Goal: Information Seeking & Learning: Learn about a topic

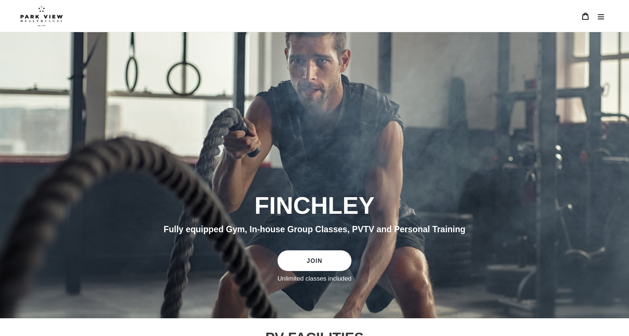
drag, startPoint x: 231, startPoint y: 228, endPoint x: 413, endPoint y: 226, distance: 181.9
click at [413, 226] on span "Fully equipped Gym, In-house Group Classes, PVTV and Personal Training" at bounding box center [315, 230] width 302 height 10
click at [600, 16] on icon "Menu" at bounding box center [600, 16] width 7 height 7
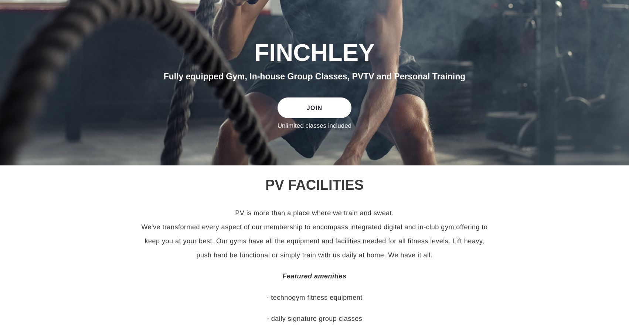
scroll to position [407, 0]
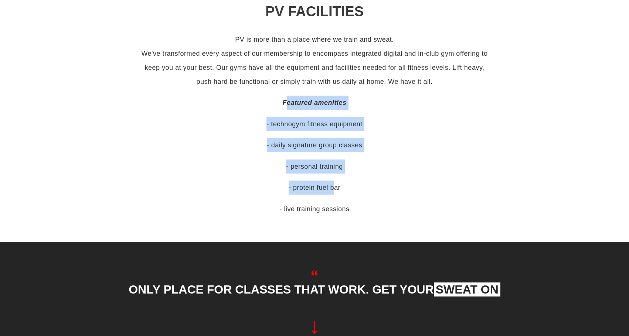
drag, startPoint x: 288, startPoint y: 102, endPoint x: 333, endPoint y: 182, distance: 92.2
click at [333, 182] on div "PV is more than a place where we train and sweat. We've transformed every aspec…" at bounding box center [314, 125] width 355 height 184
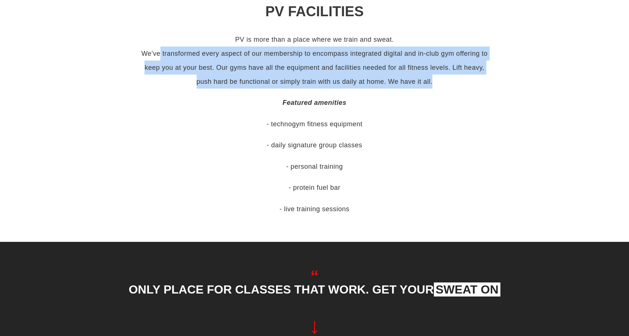
drag, startPoint x: 160, startPoint y: 51, endPoint x: 455, endPoint y: 98, distance: 299.5
click at [455, 95] on div "PV is more than a place where we train and sweat. We've transformed every aspec…" at bounding box center [314, 125] width 355 height 184
click at [456, 99] on p "Featured amenities" at bounding box center [314, 103] width 355 height 14
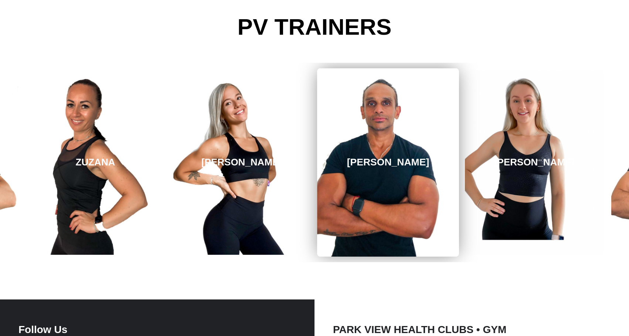
scroll to position [1331, 0]
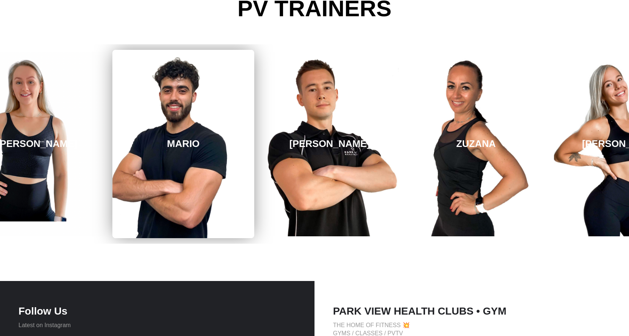
drag, startPoint x: 619, startPoint y: 164, endPoint x: 121, endPoint y: 159, distance: 498.0
click at [121, 159] on link "MARIO" at bounding box center [183, 144] width 142 height 189
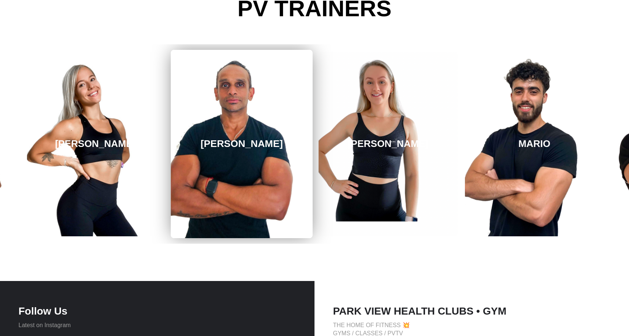
drag, startPoint x: 315, startPoint y: 147, endPoint x: 278, endPoint y: 148, distance: 37.7
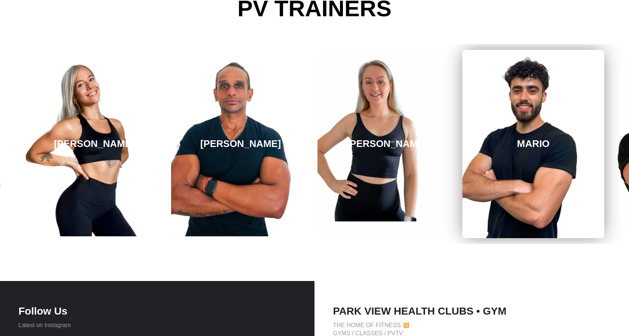
click at [571, 133] on link "MARIO" at bounding box center [534, 144] width 142 height 189
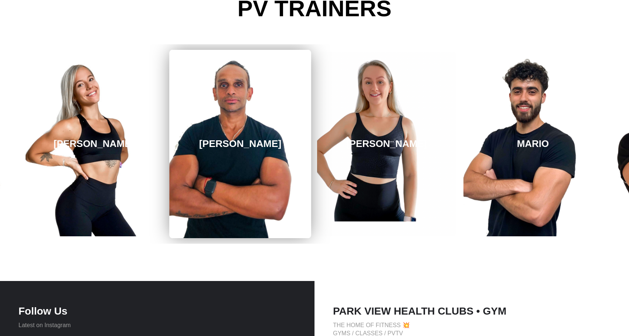
drag, startPoint x: 559, startPoint y: 114, endPoint x: 242, endPoint y: 124, distance: 317.7
